Goal: Complete application form

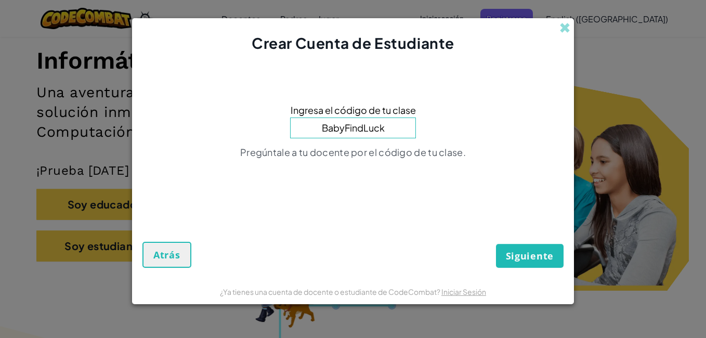
type input "BabyFindLuck"
click at [506, 253] on button "Siguiente" at bounding box center [530, 256] width 68 height 24
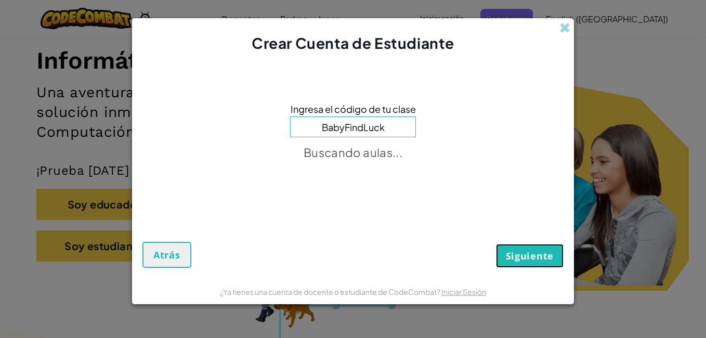
click at [525, 261] on span "Siguiente" at bounding box center [530, 255] width 48 height 12
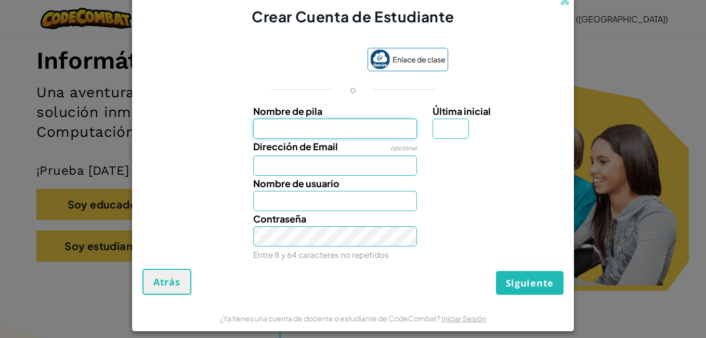
click at [324, 123] on input "Nombre de pila" at bounding box center [335, 128] width 164 height 20
type input "a"
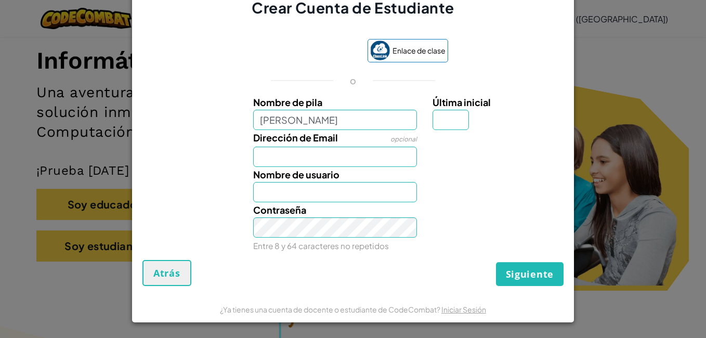
type input "[PERSON_NAME]"
click at [444, 122] on input "Última inicial" at bounding box center [450, 120] width 36 height 20
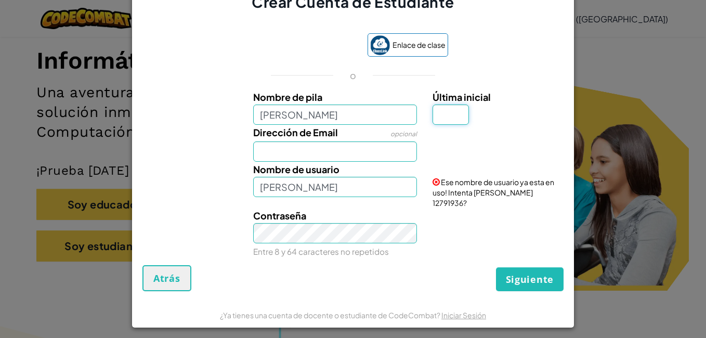
scroll to position [8, 0]
type input "C"
type input "[EMAIL_ADDRESS][DOMAIN_NAME]"
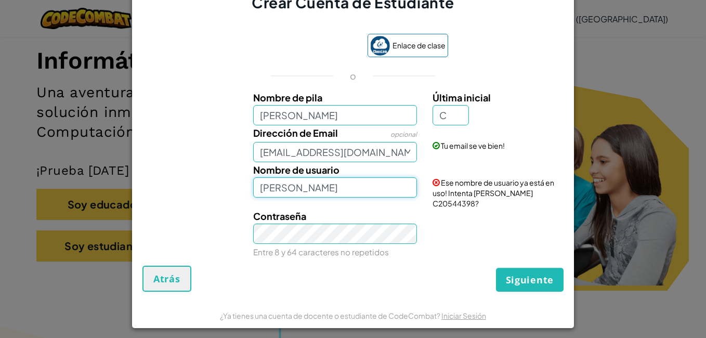
click at [331, 197] on input "[PERSON_NAME]" at bounding box center [335, 187] width 164 height 20
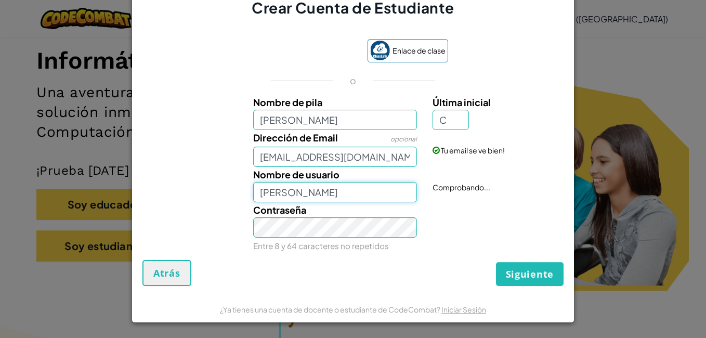
scroll to position [3, 0]
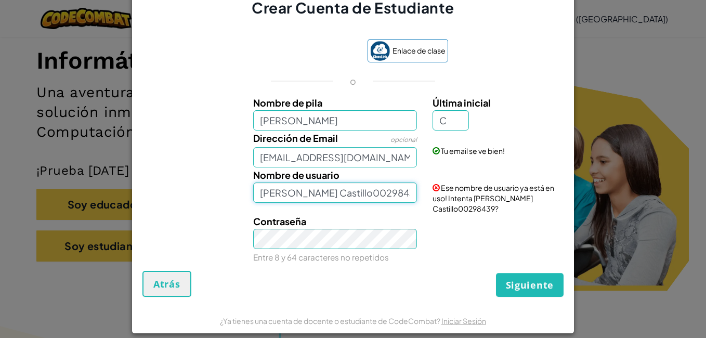
type input "[PERSON_NAME] Castillo00298439"
click at [496, 273] on button "Siguiente" at bounding box center [530, 285] width 68 height 24
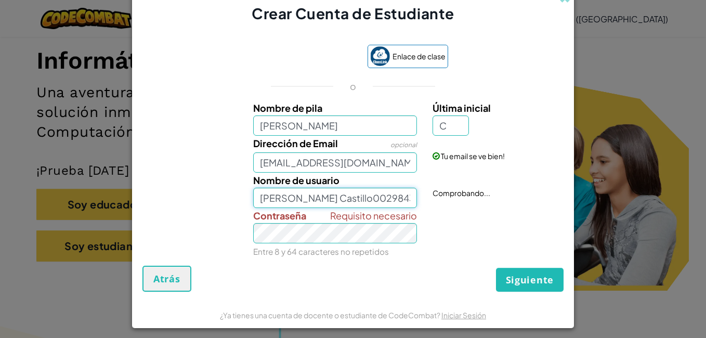
scroll to position [9, 0]
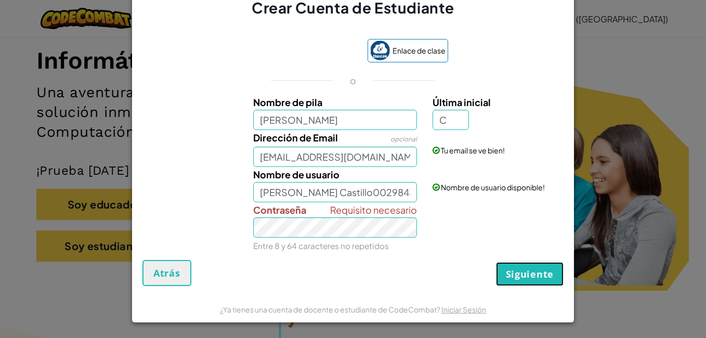
click at [508, 277] on span "Siguiente" at bounding box center [530, 274] width 48 height 12
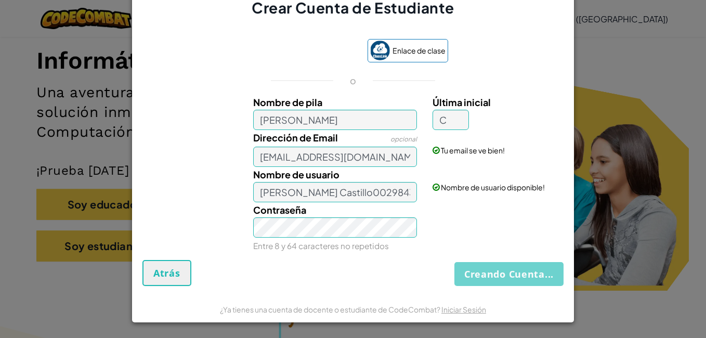
scroll to position [0, 0]
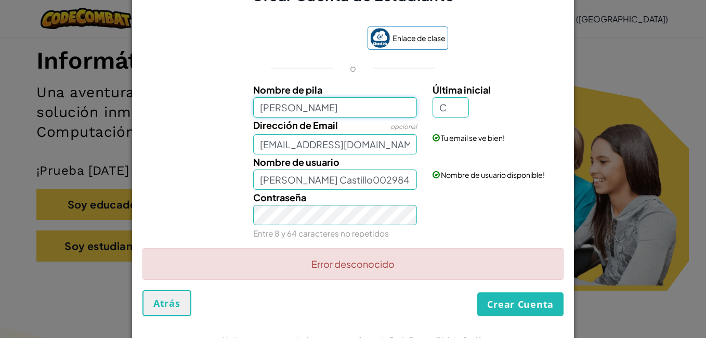
click at [334, 108] on input "[PERSON_NAME]" at bounding box center [335, 107] width 164 height 20
type input "A"
type input "[PERSON_NAME]"
type input "CastilloC"
click at [449, 106] on input "C" at bounding box center [450, 107] width 36 height 20
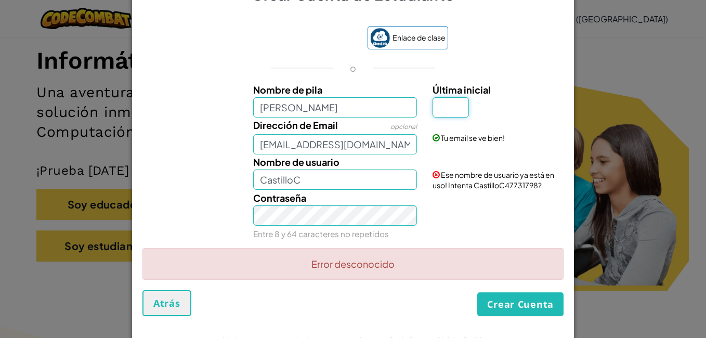
type input "a"
type input "A"
click at [315, 178] on input "CastilloA" at bounding box center [335, 179] width 164 height 20
type input "C"
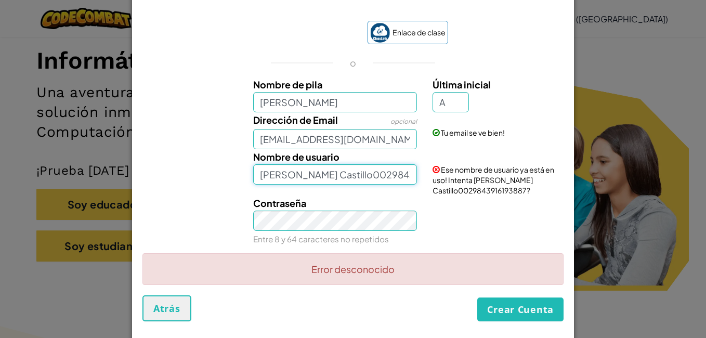
click at [285, 178] on input "[PERSON_NAME] Castillo00298439" at bounding box center [335, 174] width 164 height 20
click at [372, 176] on input "AdrianCastillo00298439" at bounding box center [335, 174] width 164 height 20
type input "AdrianCastillo00298439"
click at [477, 297] on button "Crear Cuenta" at bounding box center [520, 309] width 86 height 24
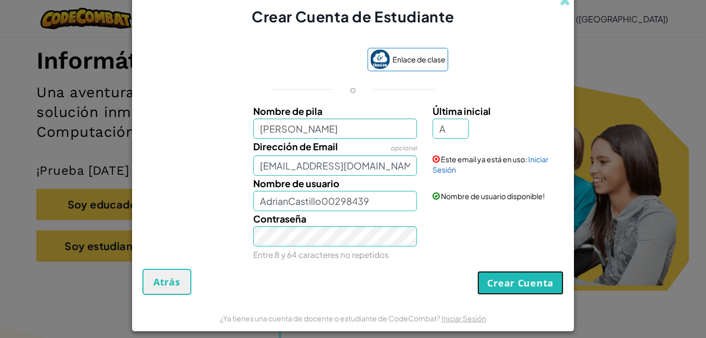
click at [505, 279] on button "Crear Cuenta" at bounding box center [520, 283] width 86 height 24
click at [397, 167] on input "[EMAIL_ADDRESS][DOMAIN_NAME]" at bounding box center [335, 165] width 164 height 20
click at [538, 161] on link "Iniciar Sesión" at bounding box center [490, 164] width 116 height 20
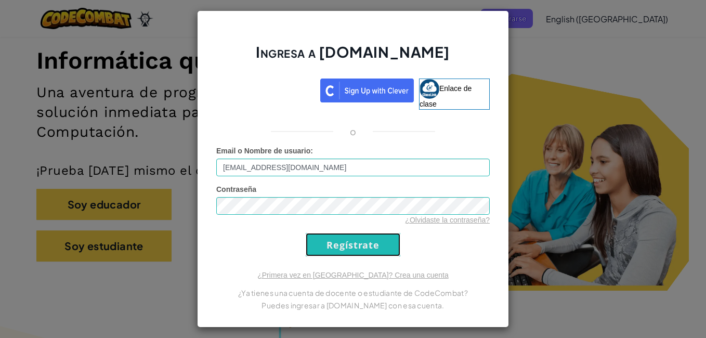
click at [366, 254] on input "Regístrate" at bounding box center [353, 244] width 95 height 23
